Goal: Obtain resource: Download file/media

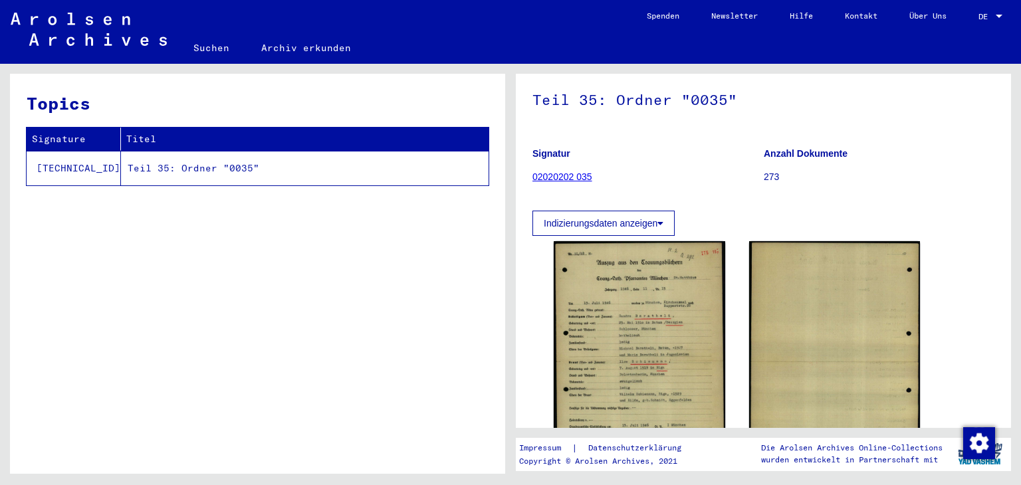
scroll to position [114, 0]
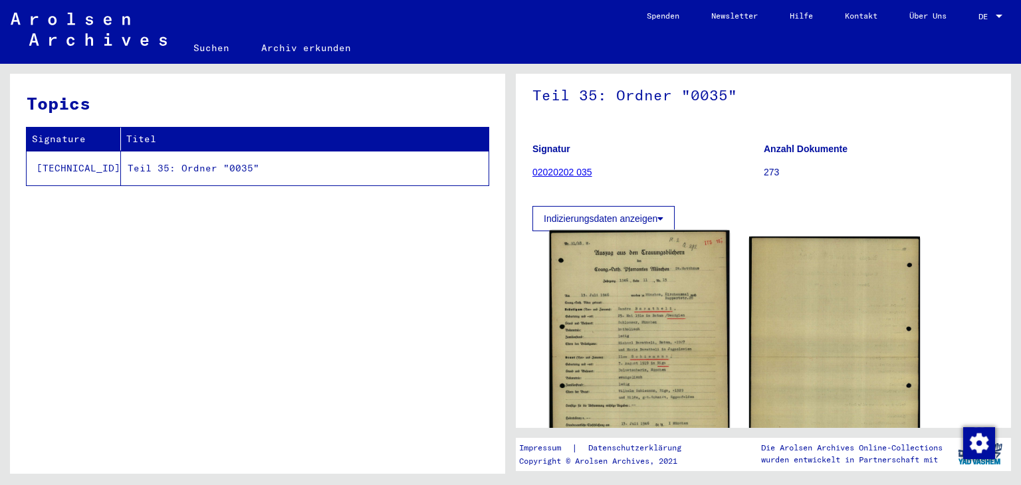
click at [647, 330] on img at bounding box center [639, 356] width 179 height 251
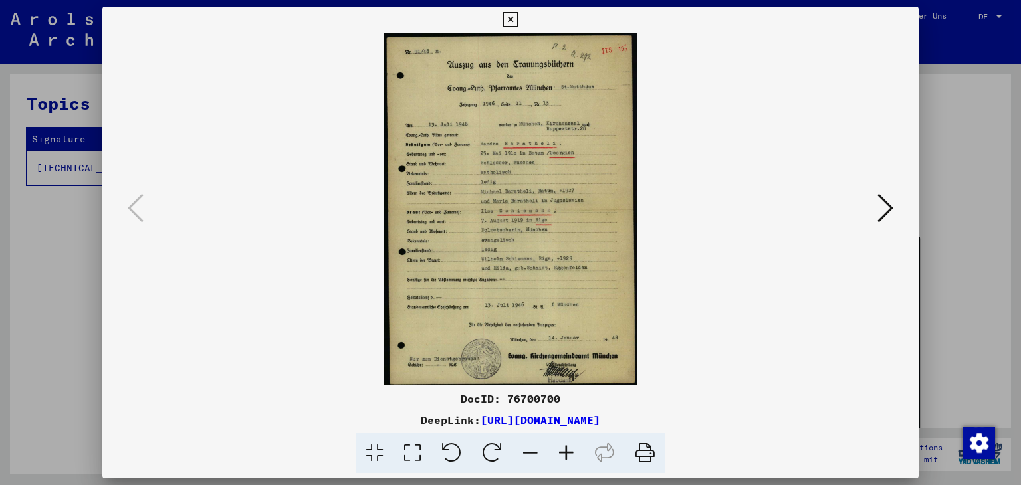
click at [566, 453] on icon at bounding box center [566, 453] width 36 height 41
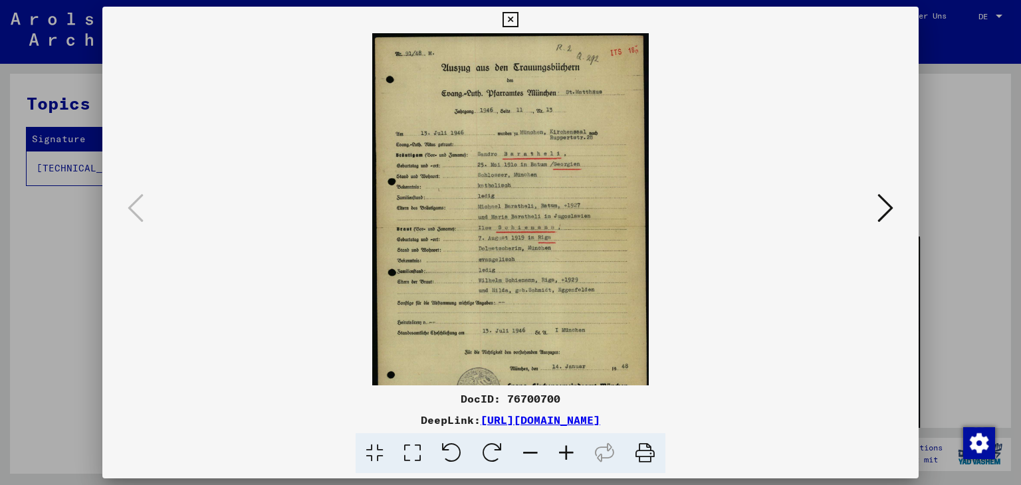
click at [566, 453] on icon at bounding box center [566, 453] width 36 height 41
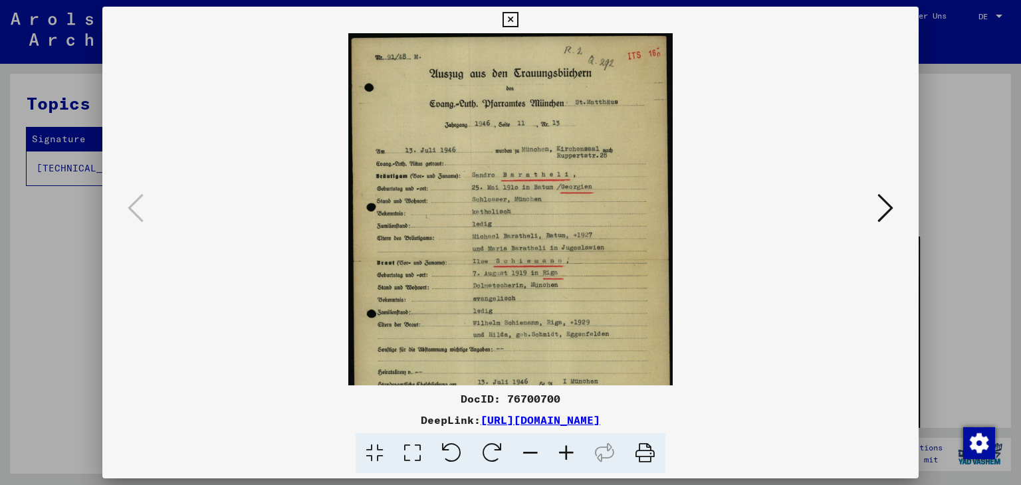
click at [566, 453] on icon at bounding box center [566, 453] width 36 height 41
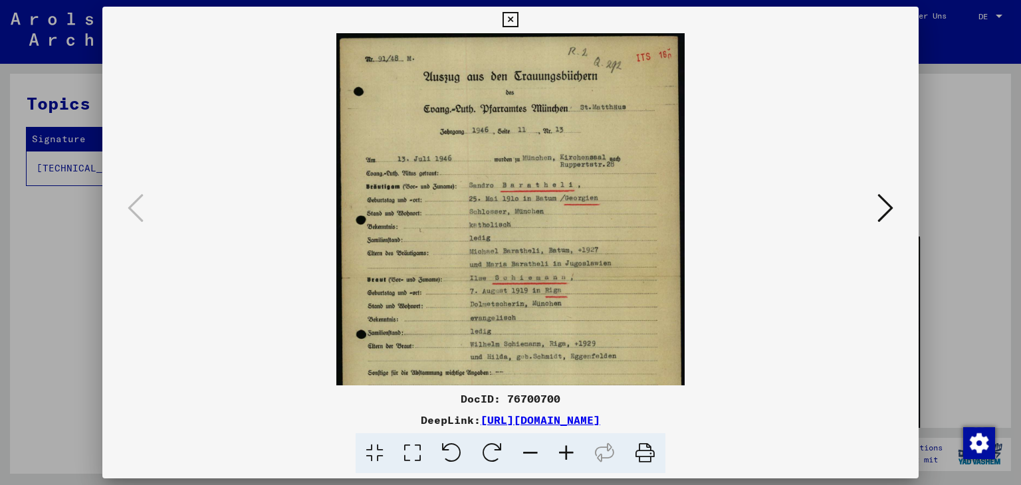
click at [566, 453] on icon at bounding box center [566, 453] width 36 height 41
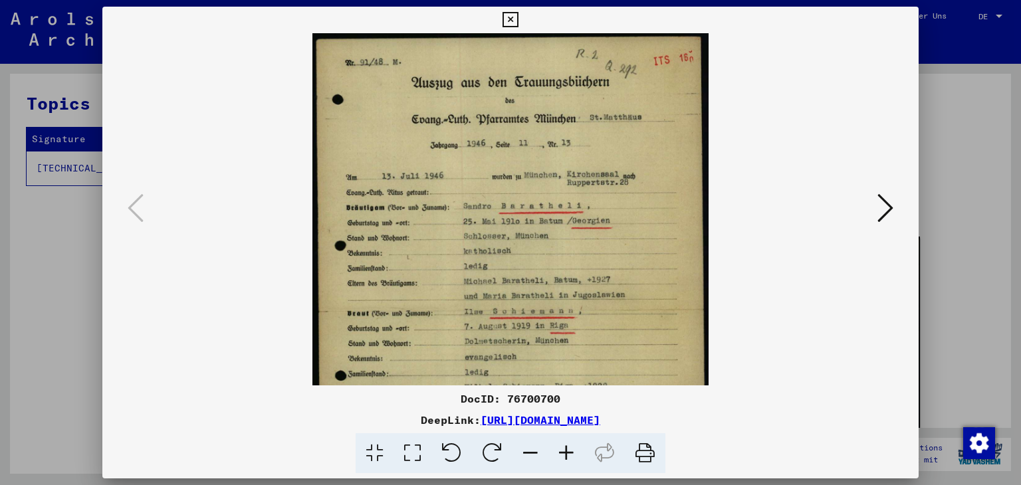
click at [566, 453] on icon at bounding box center [566, 453] width 36 height 41
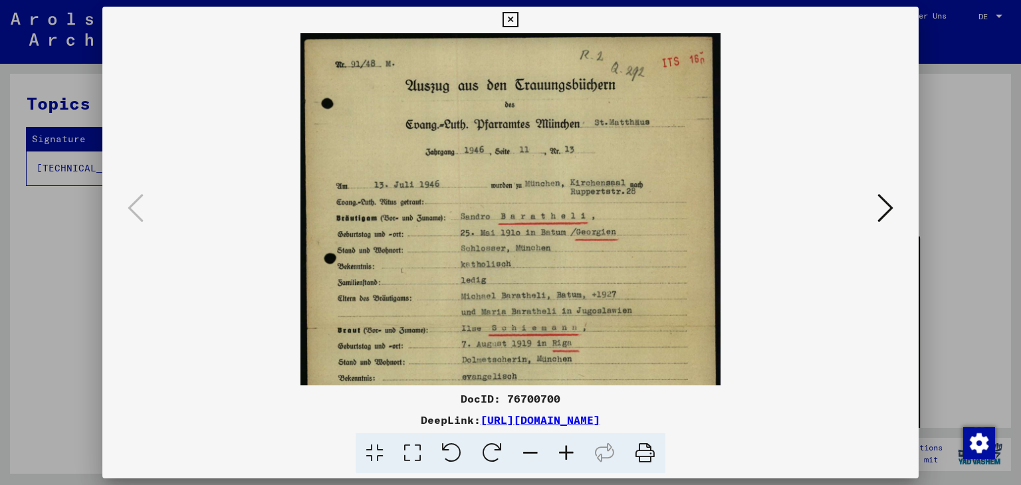
click at [566, 453] on icon at bounding box center [566, 453] width 36 height 41
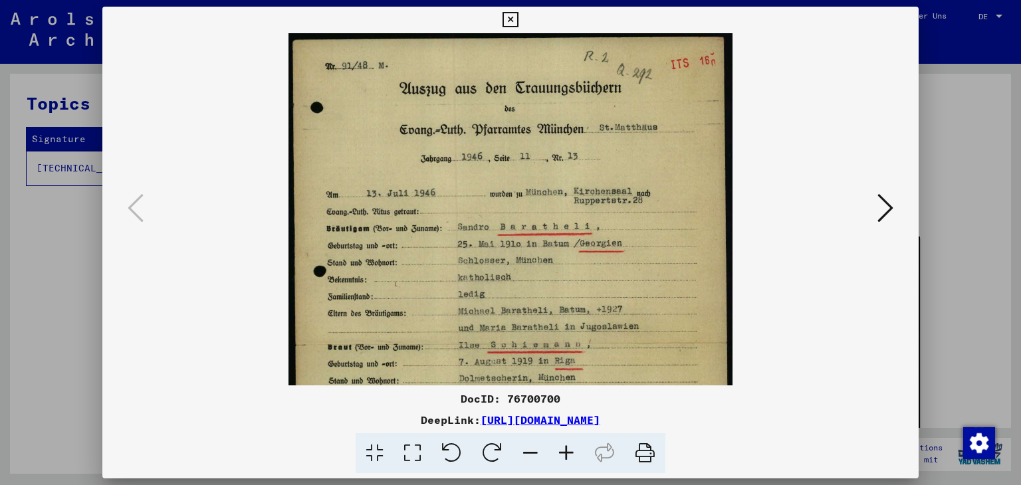
click at [566, 453] on icon at bounding box center [566, 453] width 36 height 41
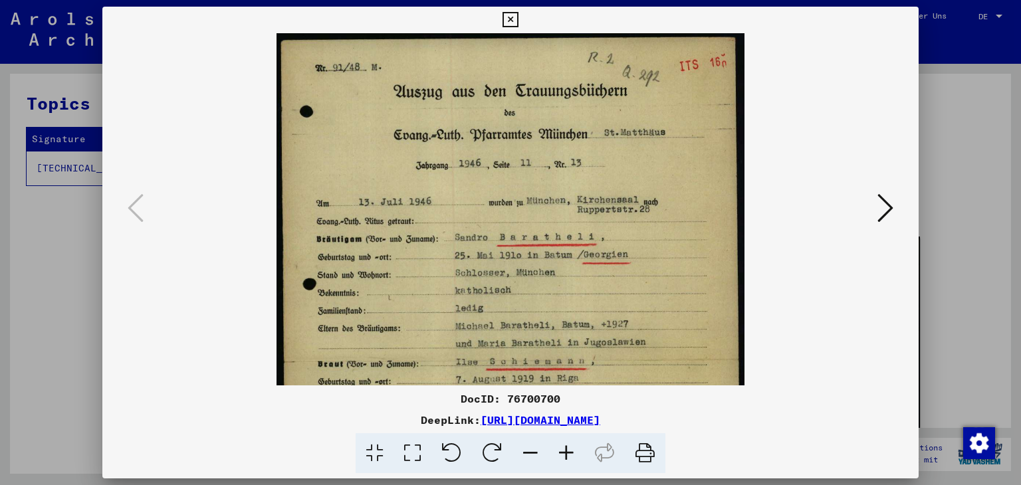
drag, startPoint x: 459, startPoint y: 256, endPoint x: 509, endPoint y: 257, distance: 50.5
click at [509, 257] on img at bounding box center [509, 358] width 467 height 651
